Goal: Find specific page/section: Find specific page/section

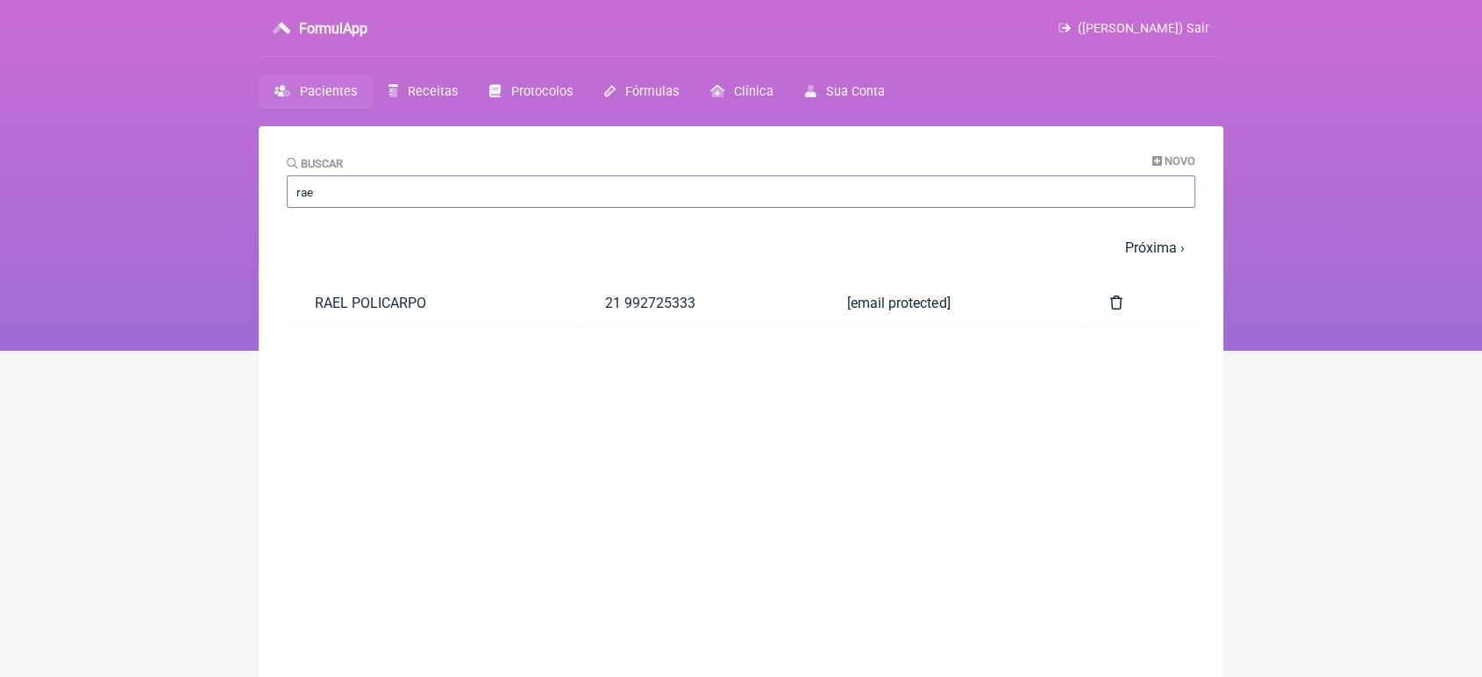
click at [360, 197] on input "rae" at bounding box center [741, 191] width 909 height 32
type input "r"
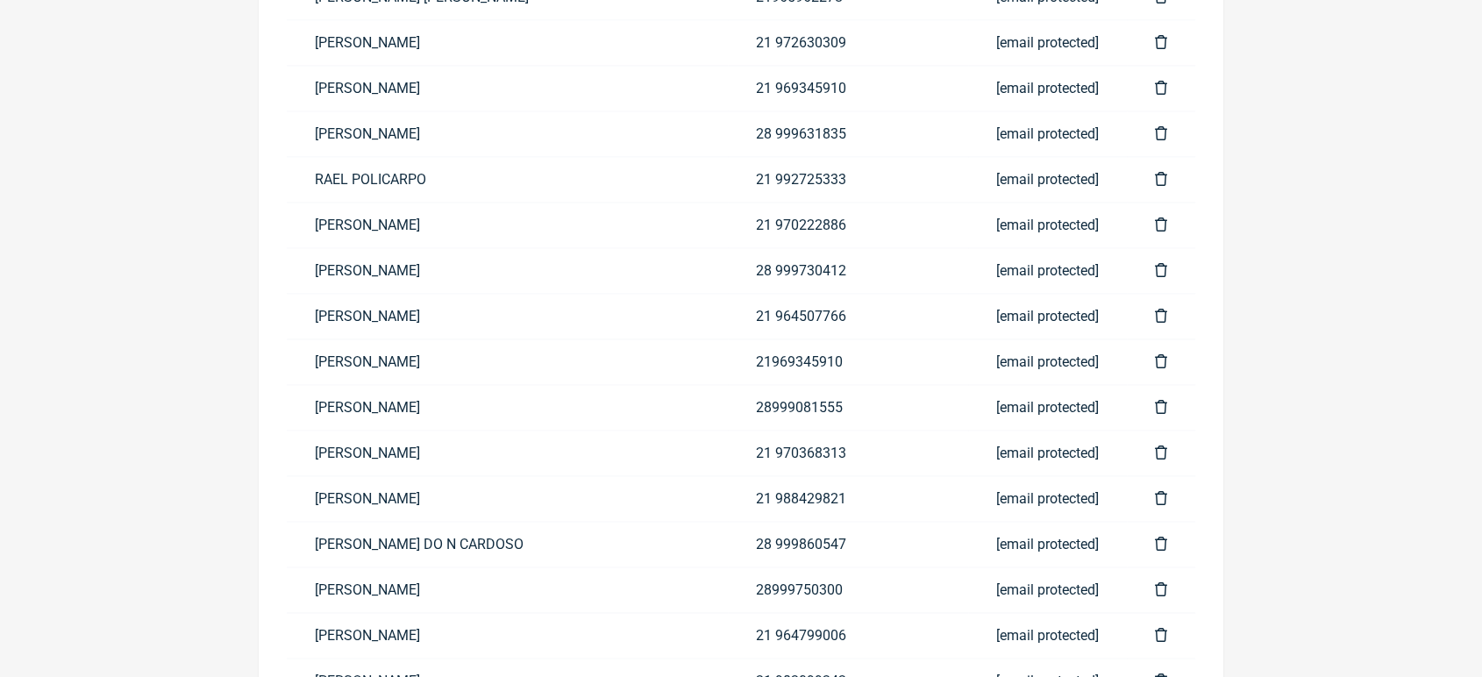
scroll to position [1642, 0]
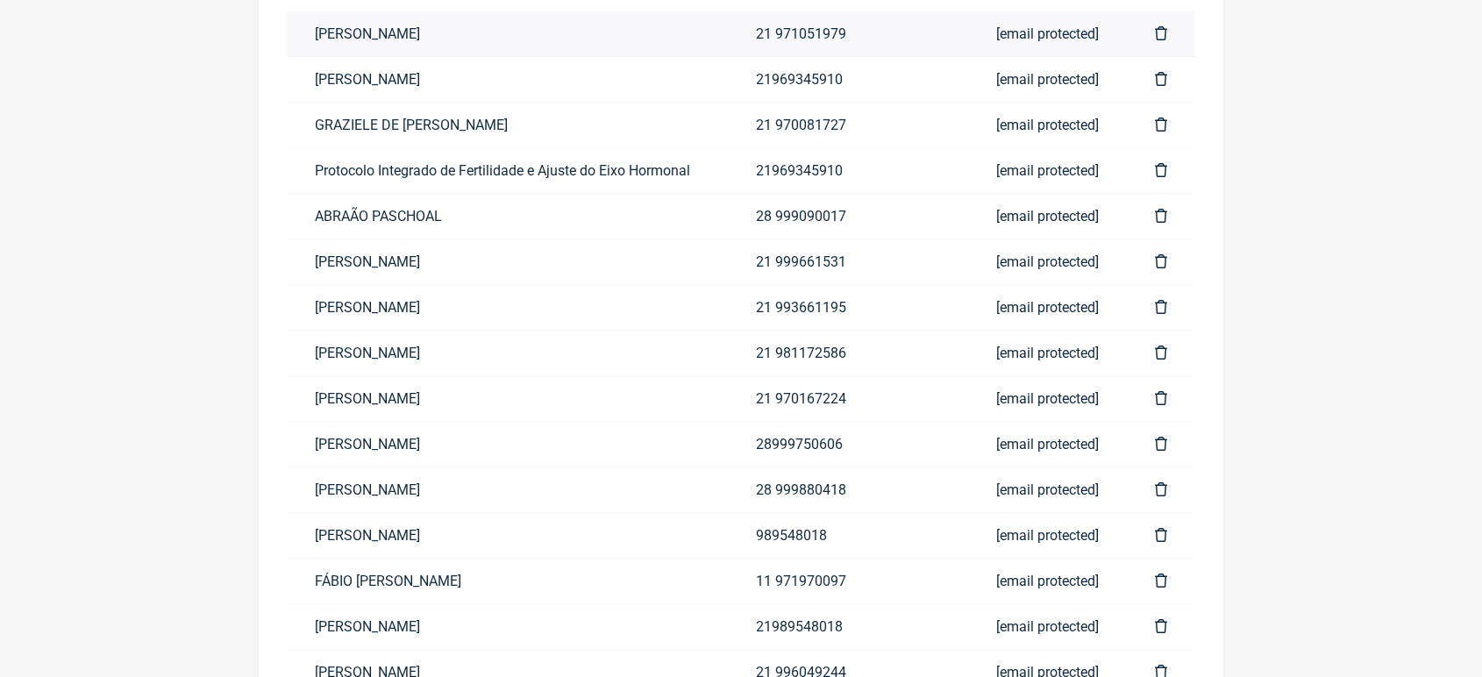
type input "p"
click at [625, 40] on link "PEDRO JOSÉ ARGUELLO" at bounding box center [507, 33] width 441 height 45
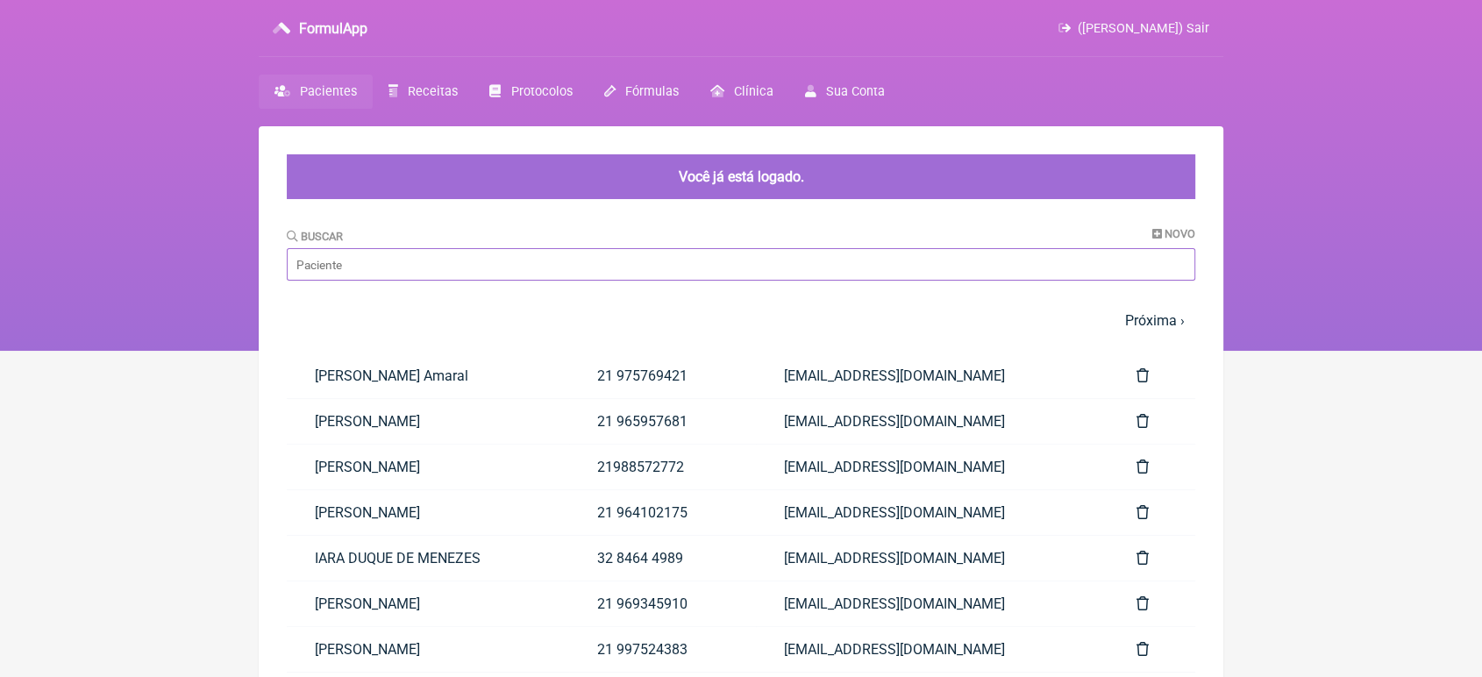
click at [482, 272] on input "Buscar" at bounding box center [741, 264] width 909 height 32
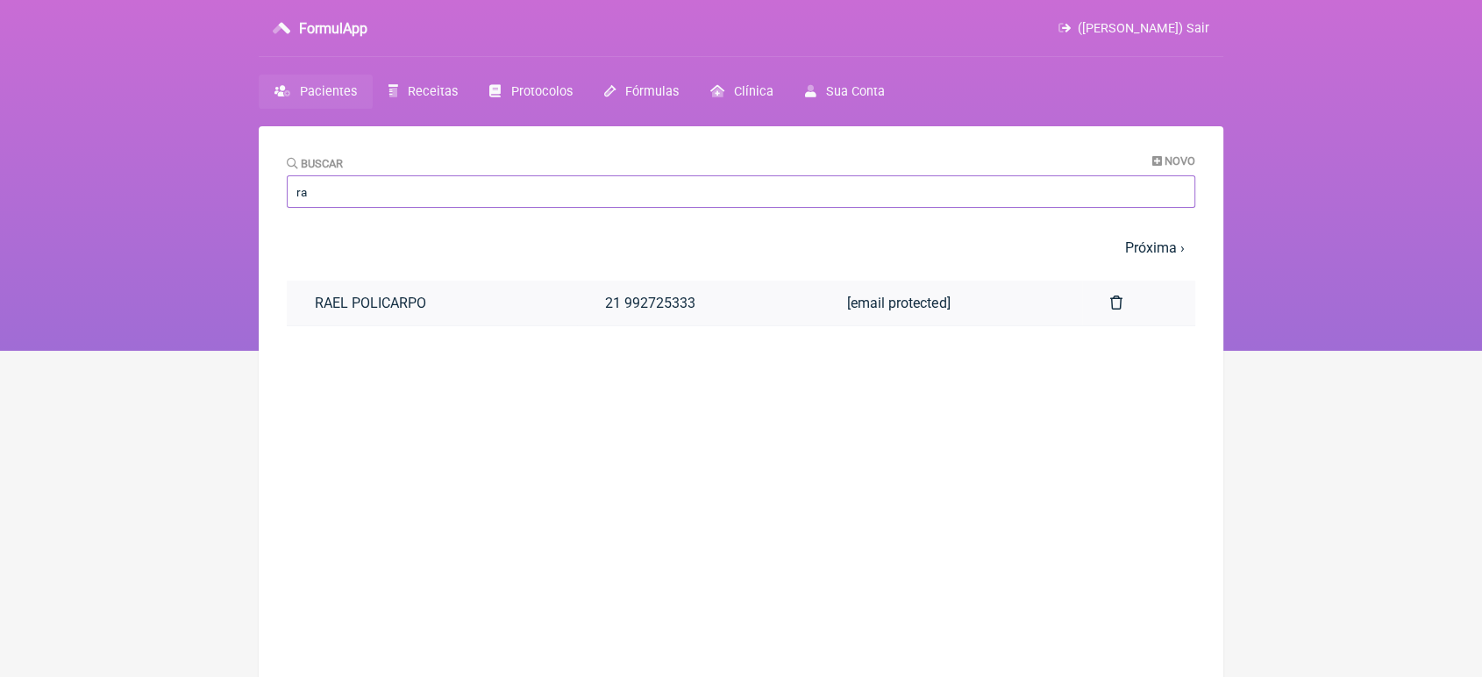
type input "r"
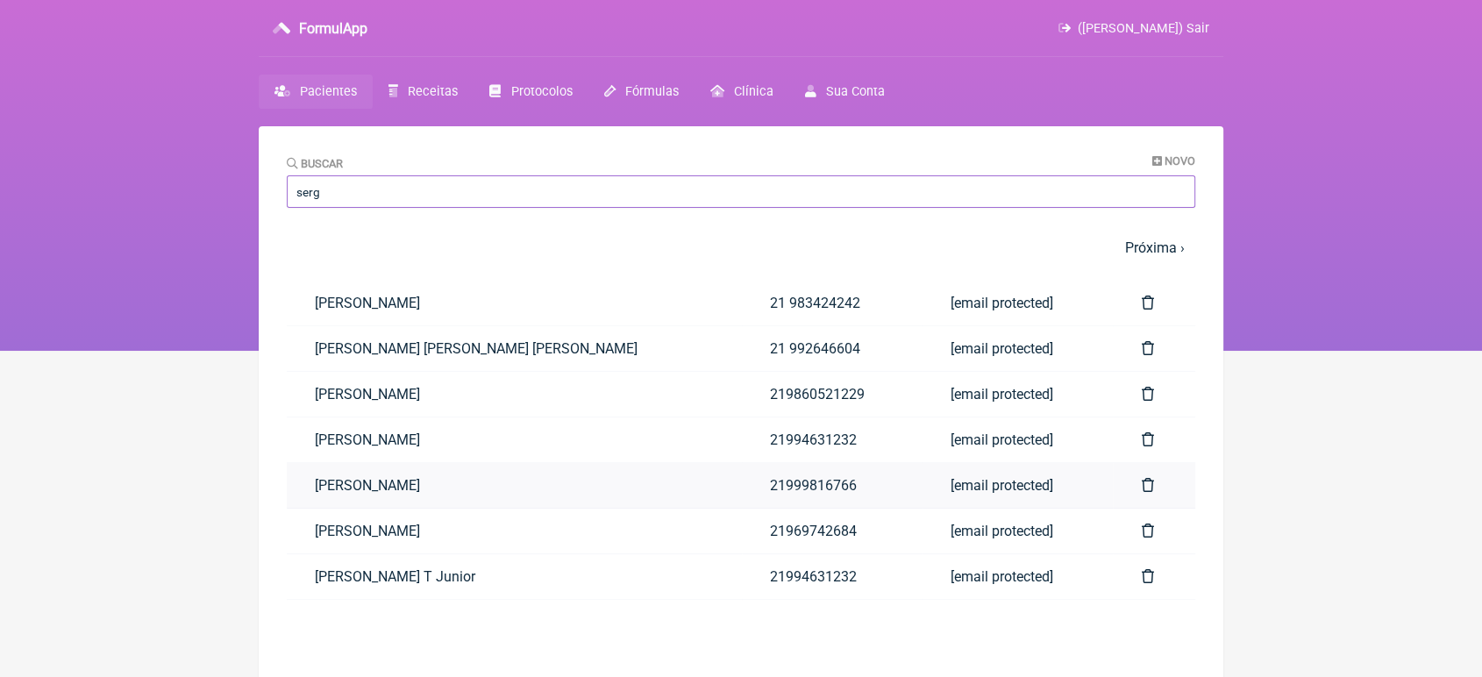
type input "serg"
click at [360, 503] on link "[PERSON_NAME]" at bounding box center [514, 485] width 455 height 45
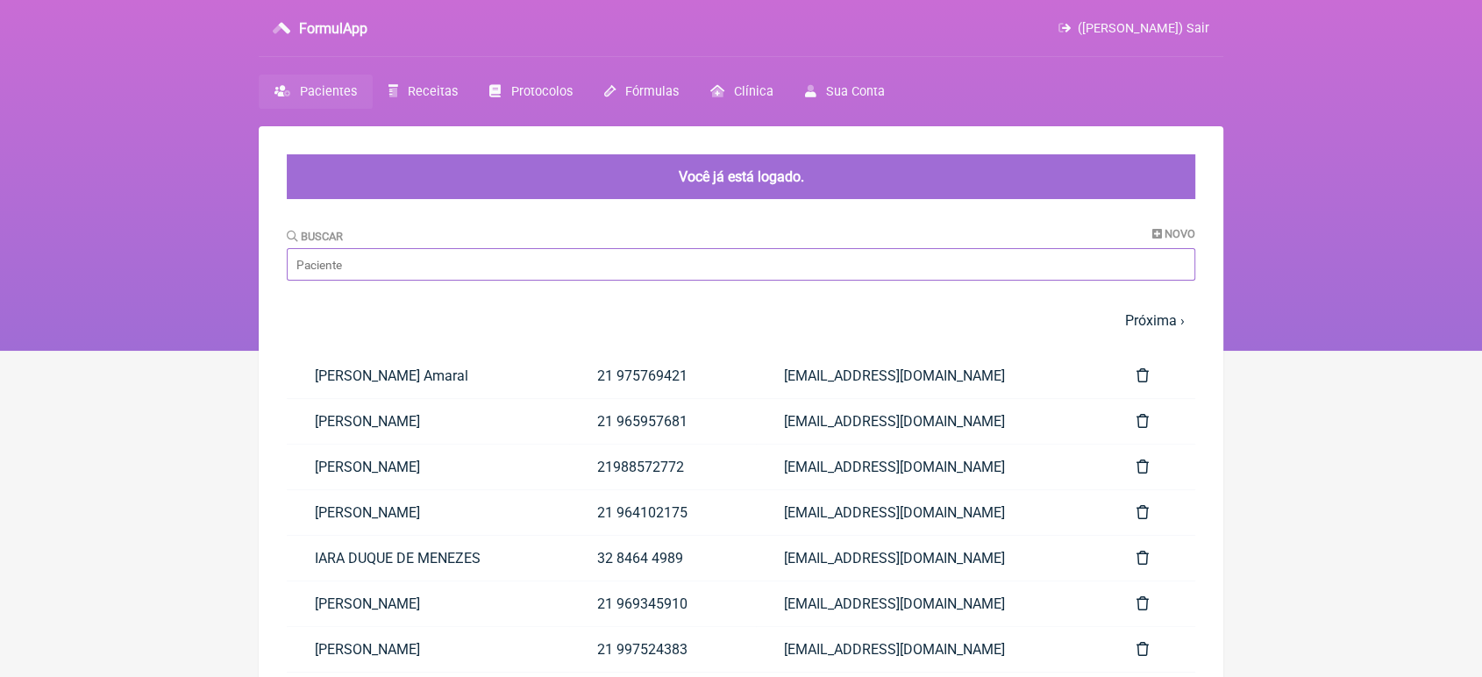
click at [356, 274] on input "Buscar" at bounding box center [741, 264] width 909 height 32
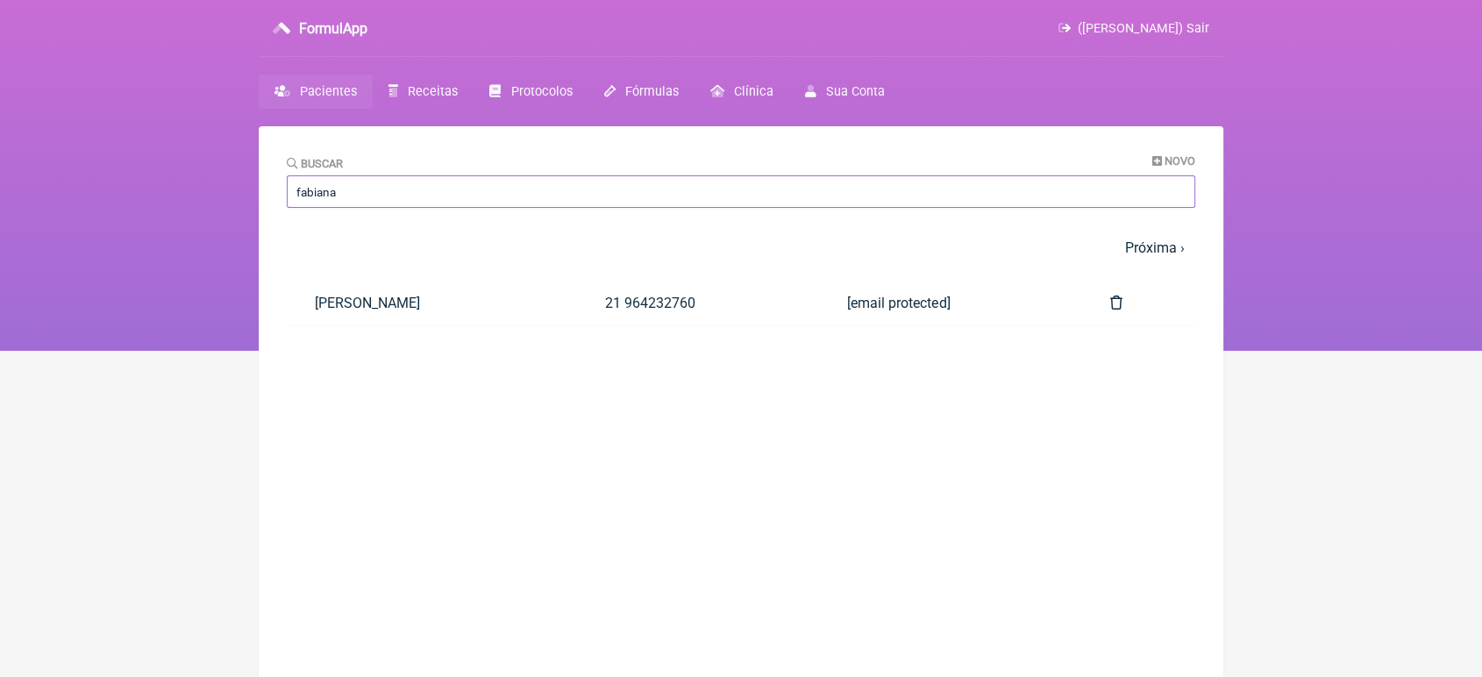
click at [359, 190] on input "fabiana" at bounding box center [741, 191] width 909 height 32
type input "f"
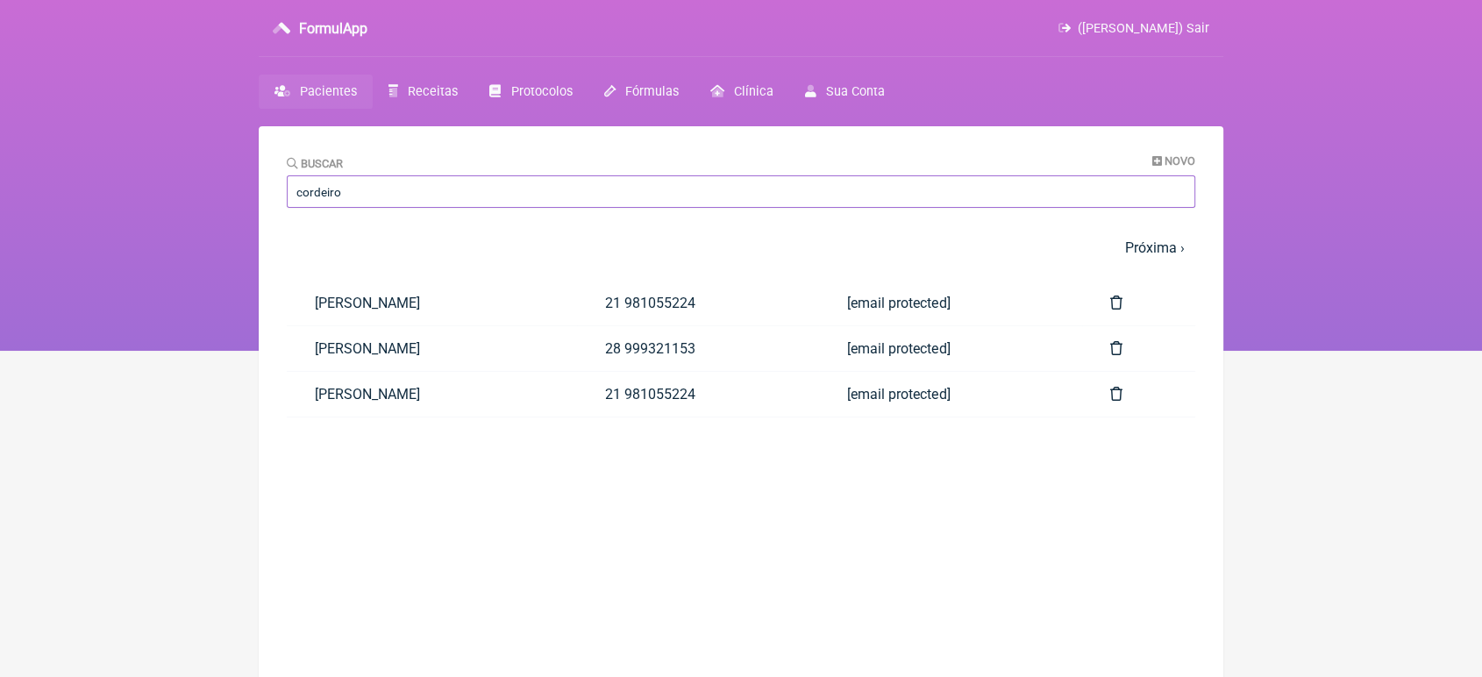
click at [378, 181] on input "cordeiro" at bounding box center [741, 191] width 909 height 32
type input "c"
type input "Eri"
click at [350, 346] on link "ERIKA DA FONSECA NASCIMENTO" at bounding box center [432, 348] width 290 height 45
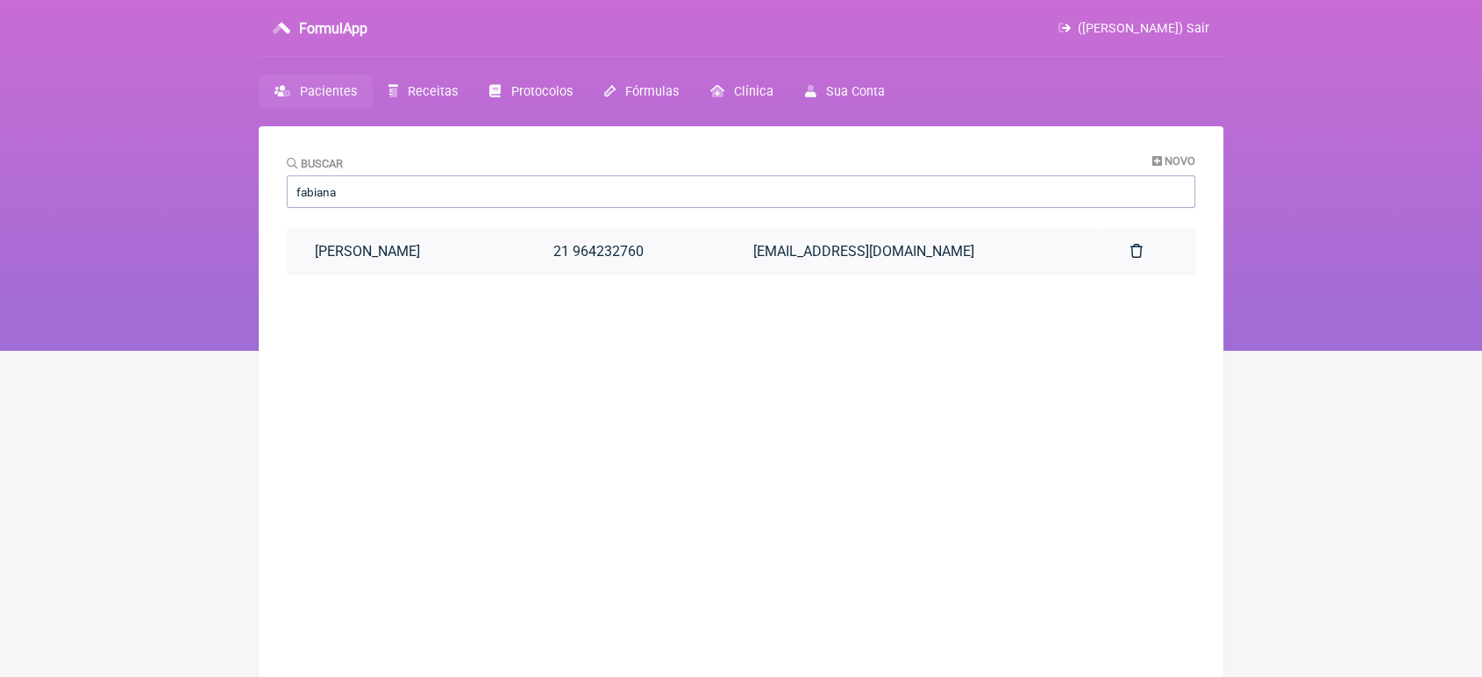
click at [376, 263] on link "FABIANA SANTOS AFONSO" at bounding box center [406, 251] width 239 height 45
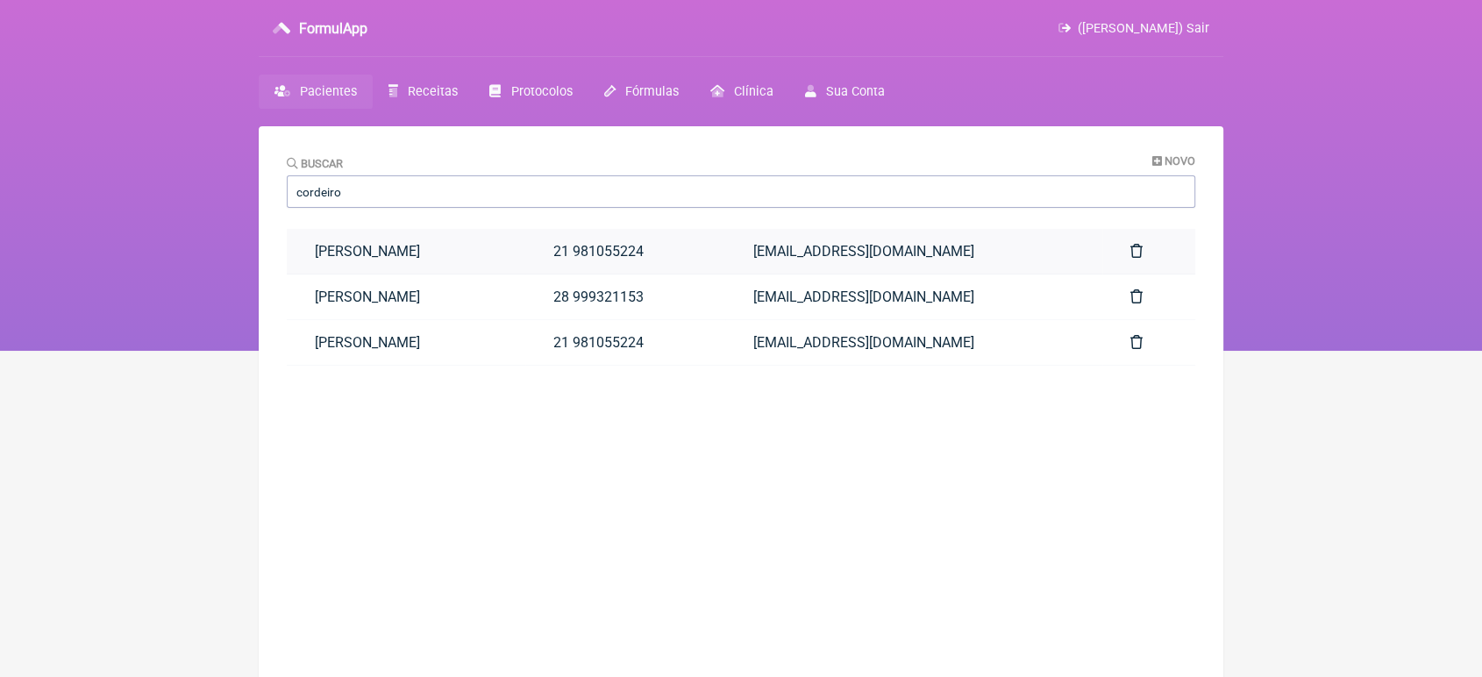
click at [430, 254] on link "[PERSON_NAME]" at bounding box center [406, 251] width 239 height 45
